Goal: Information Seeking & Learning: Learn about a topic

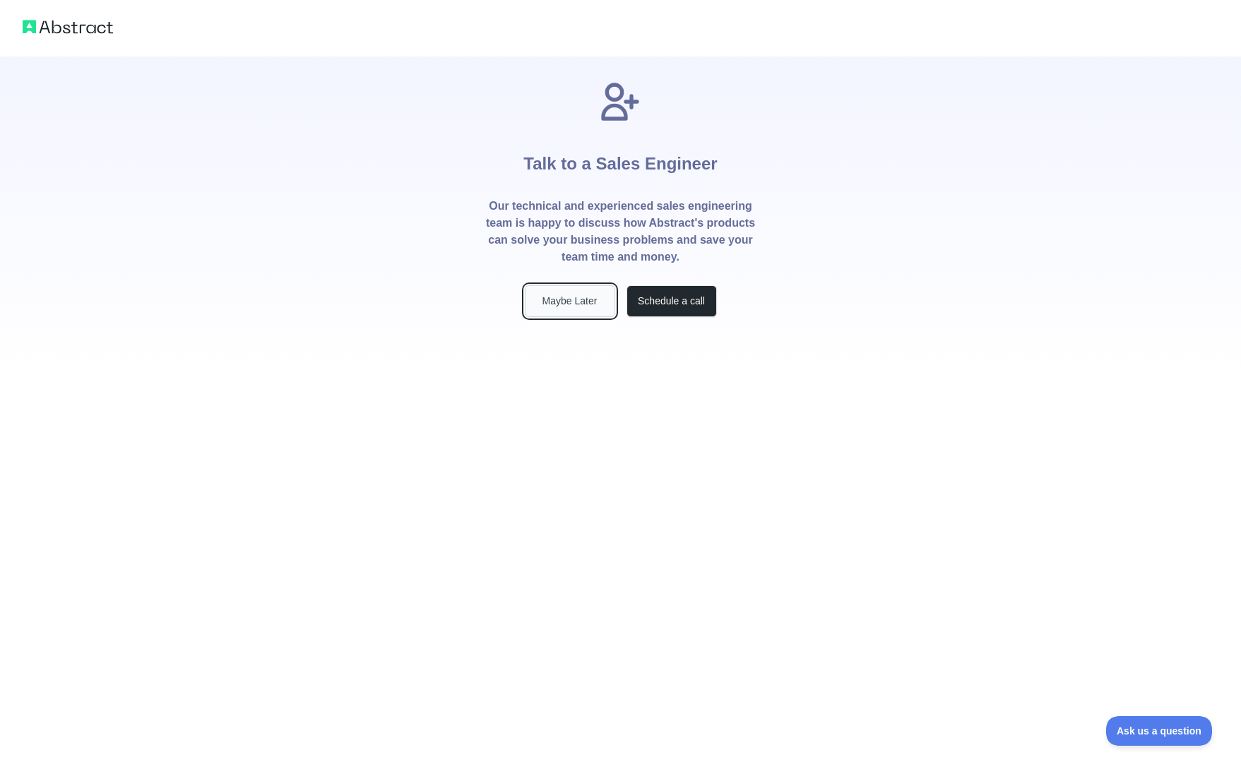
click at [595, 299] on button "Maybe Later" at bounding box center [570, 301] width 90 height 32
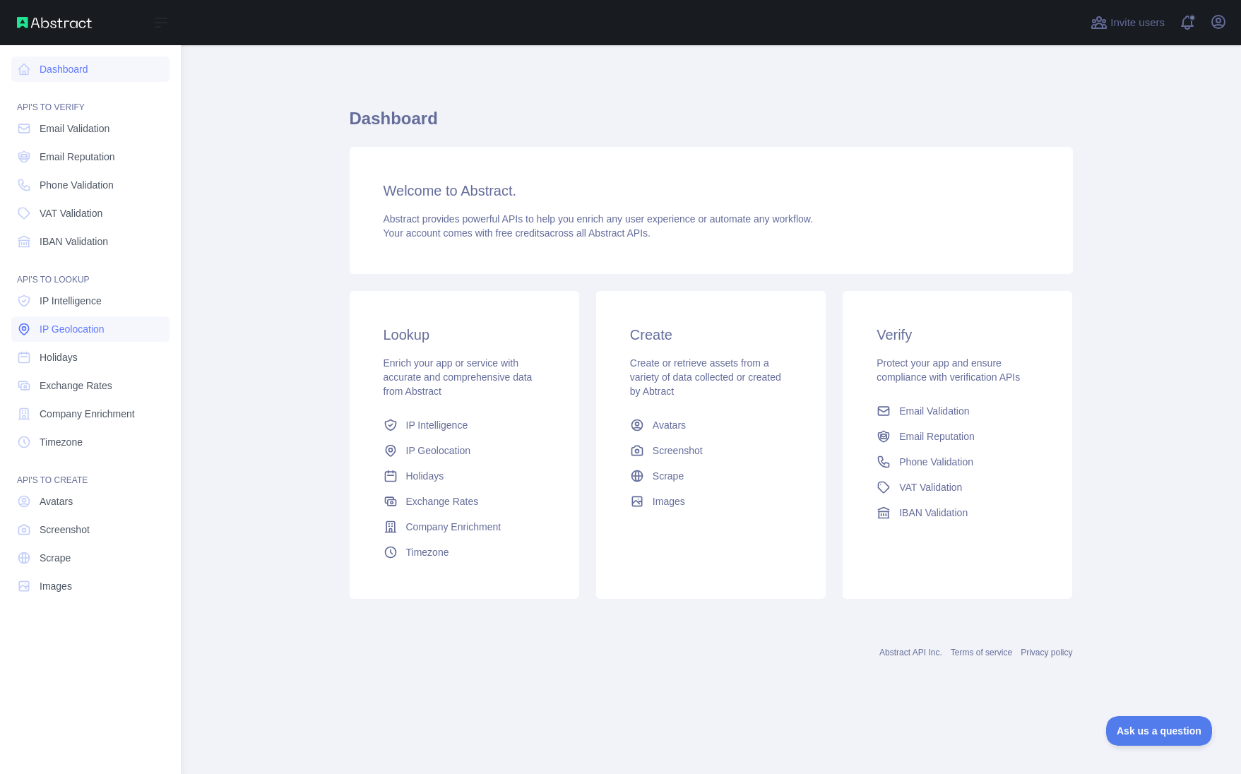
click at [124, 326] on link "IP Geolocation" at bounding box center [90, 328] width 158 height 25
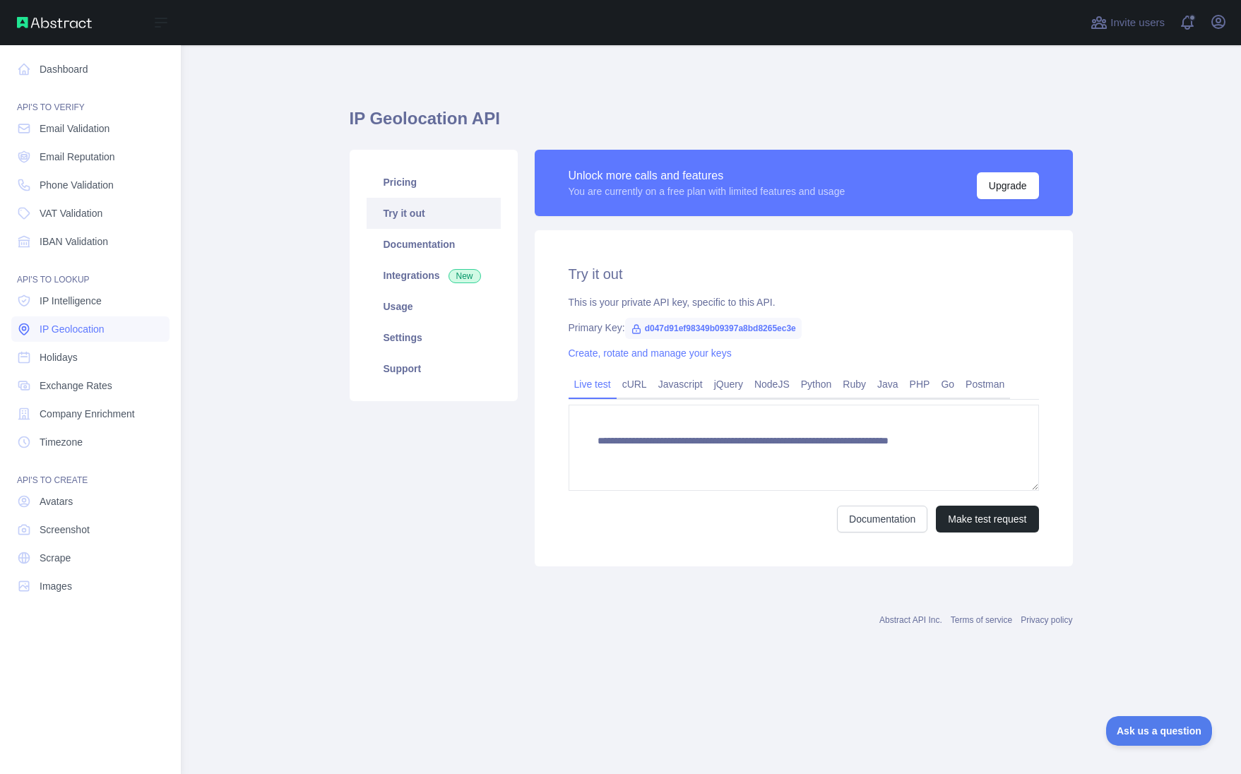
type textarea "**********"
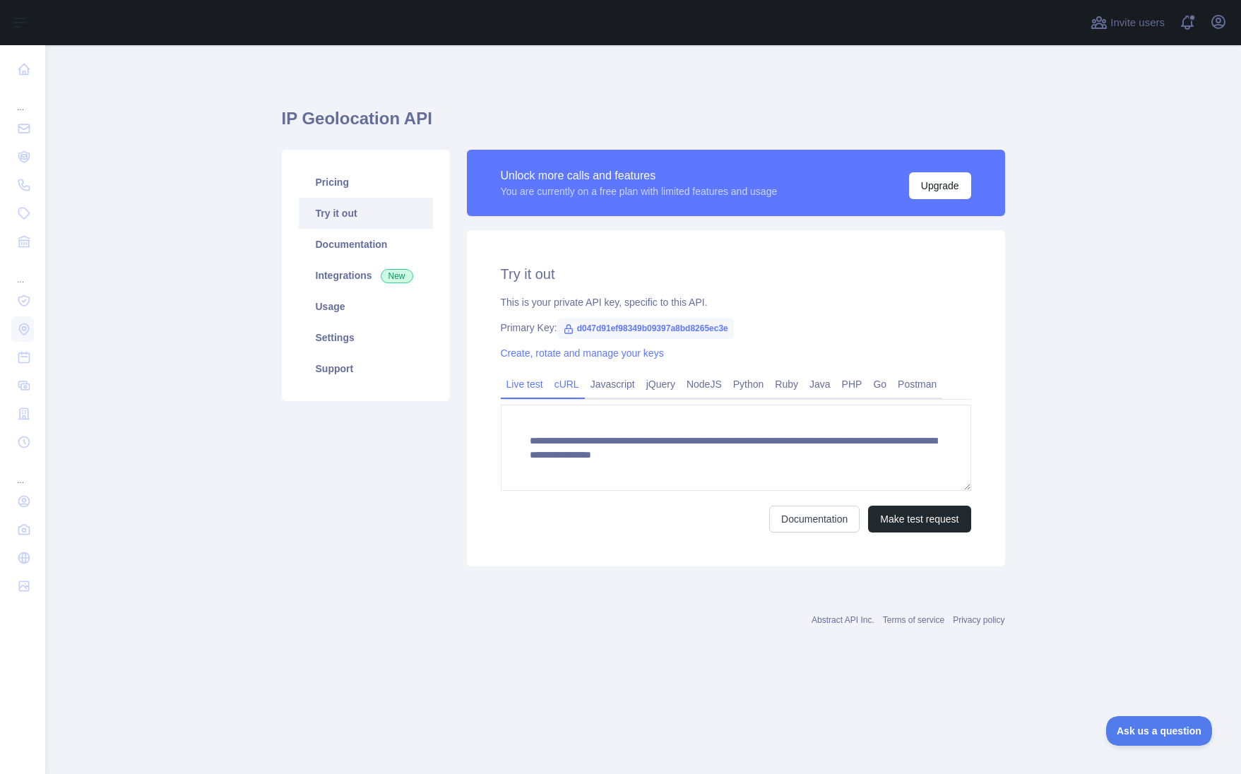
click at [578, 388] on link "cURL" at bounding box center [567, 384] width 36 height 23
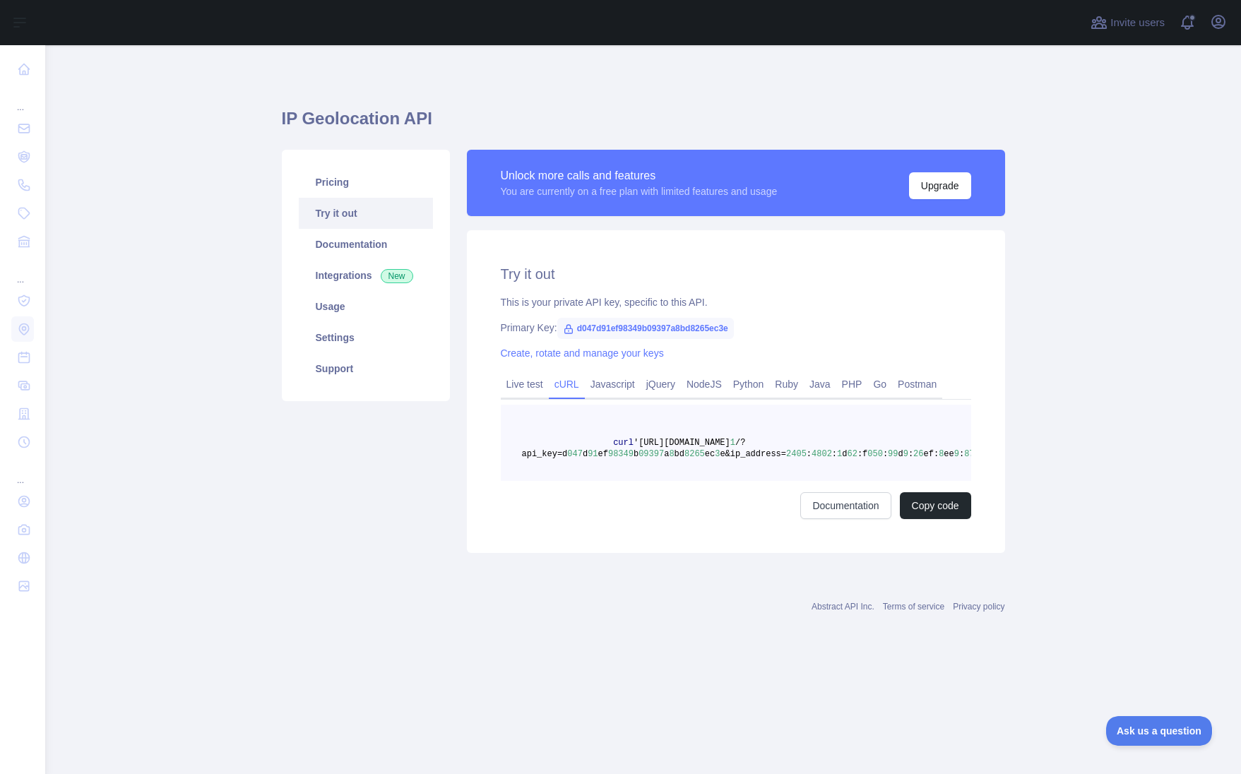
click at [344, 163] on div "Pricing Try it out Documentation Integrations New Usage Settings Support" at bounding box center [366, 275] width 168 height 251
click at [348, 186] on link "Pricing" at bounding box center [366, 182] width 134 height 31
